Goal: Information Seeking & Learning: Learn about a topic

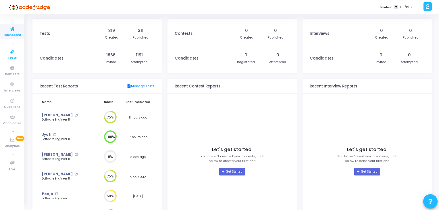
click at [15, 54] on icon at bounding box center [12, 51] width 12 height 7
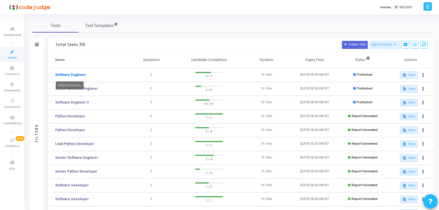
click at [74, 74] on link "Software Engineer" at bounding box center [70, 74] width 31 height 5
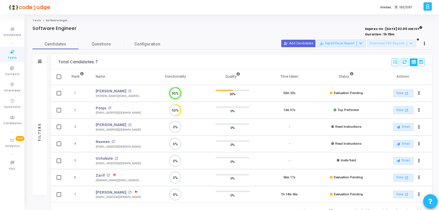
click at [13, 53] on icon at bounding box center [12, 51] width 12 height 7
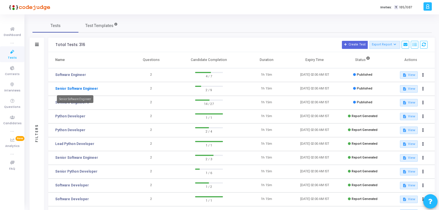
click at [74, 88] on link "Senior Software Engineer" at bounding box center [76, 88] width 43 height 5
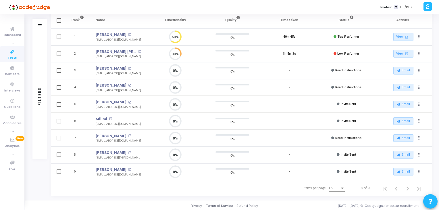
click at [5, 48] on link "Tests" at bounding box center [12, 54] width 24 height 16
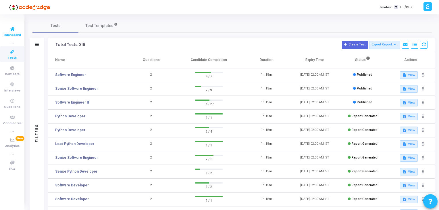
click at [8, 33] on span "Dashboard" at bounding box center [12, 35] width 17 height 5
